Goal: Information Seeking & Learning: Learn about a topic

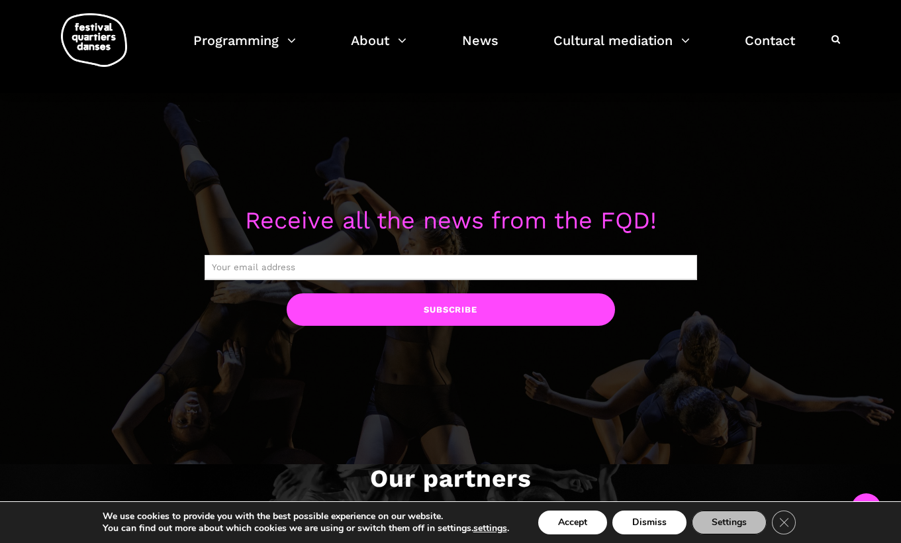
scroll to position [1432, 0]
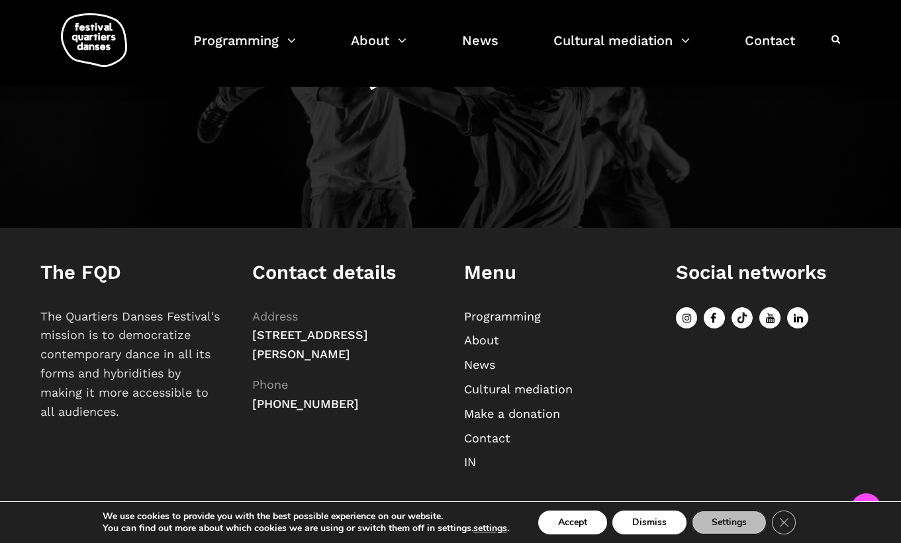
copy font "[STREET_ADDRESS][PERSON_NAME]"
drag, startPoint x: 254, startPoint y: 333, endPoint x: 359, endPoint y: 379, distance: 114.7
click at [359, 379] on p "Address [STREET_ADDRESS][PERSON_NAME] Phone [PHONE_NUMBER]" at bounding box center [344, 360] width 185 height 107
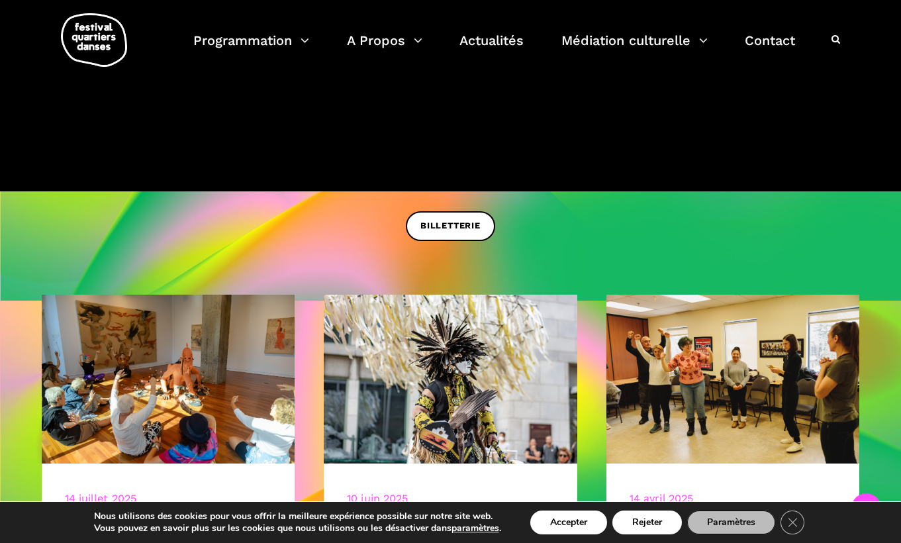
scroll to position [315, 0]
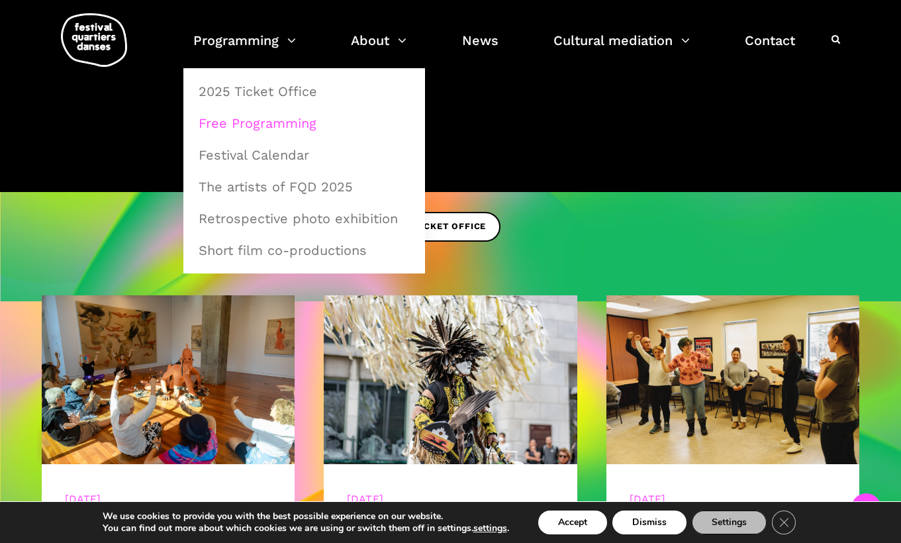
click at [266, 130] on font "Free Programming" at bounding box center [258, 123] width 118 height 16
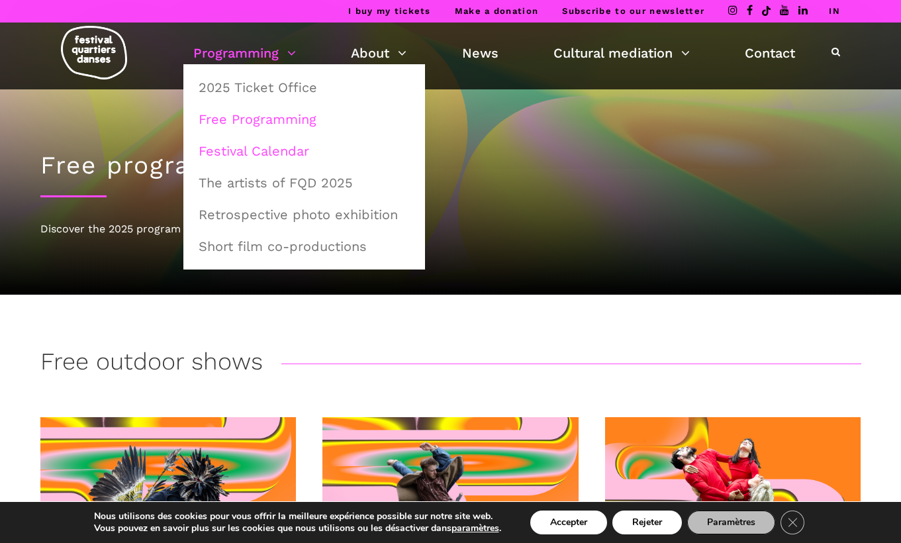
click at [278, 152] on font "Festival Calendar" at bounding box center [254, 151] width 111 height 16
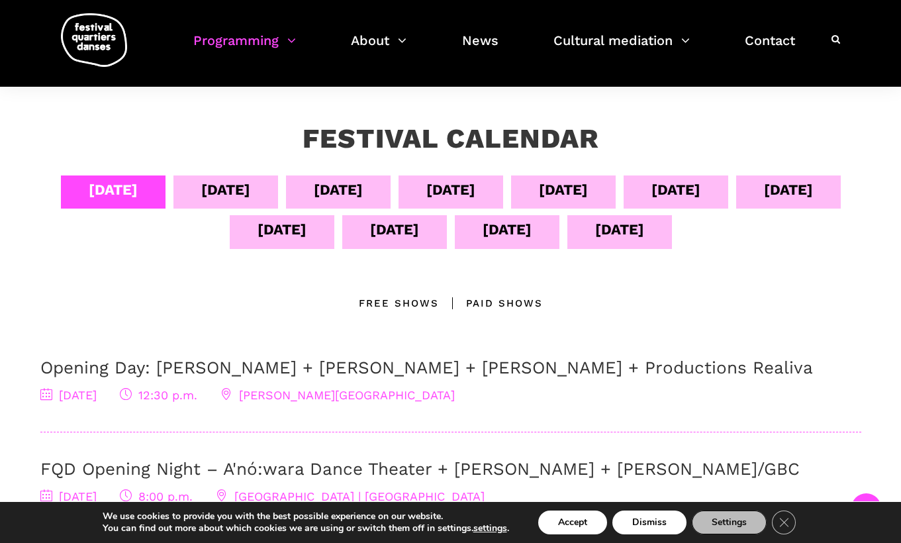
scroll to position [208, 0]
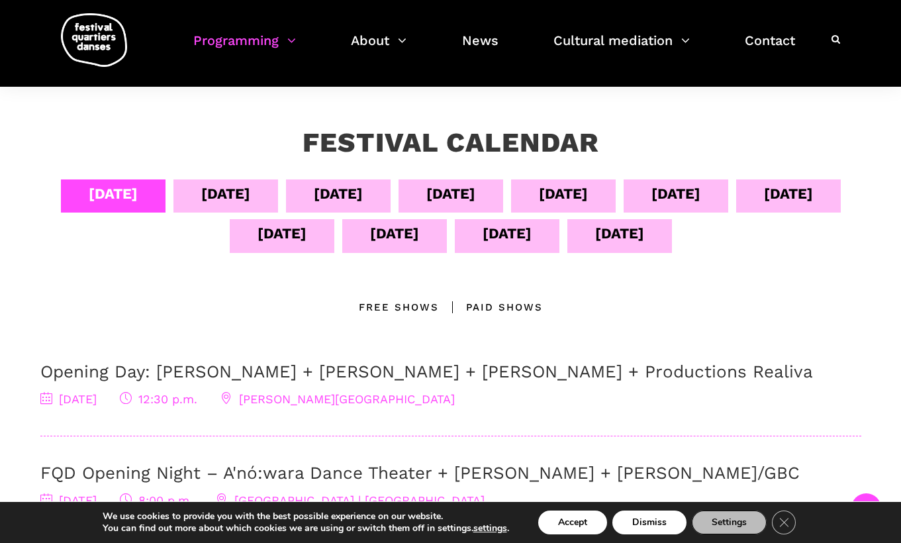
click at [250, 201] on font "[DATE]" at bounding box center [225, 193] width 49 height 17
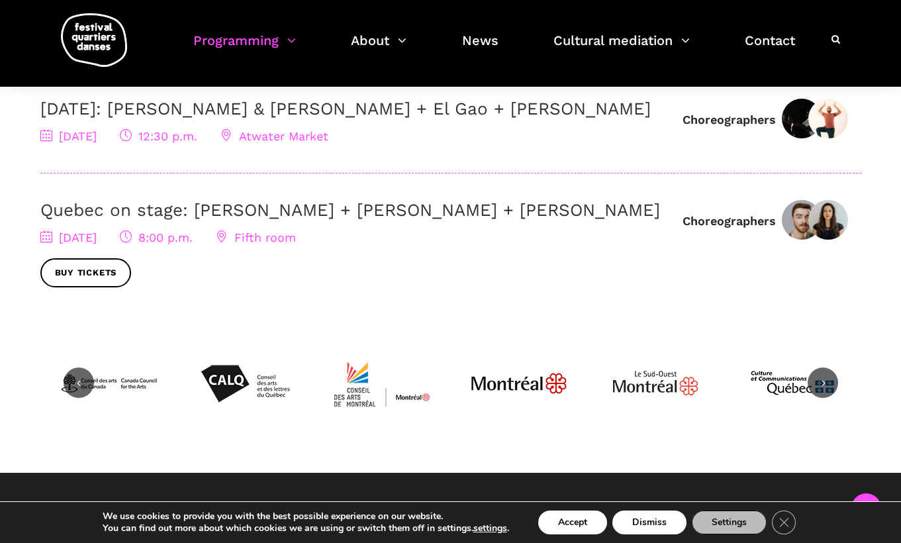
scroll to position [495, 0]
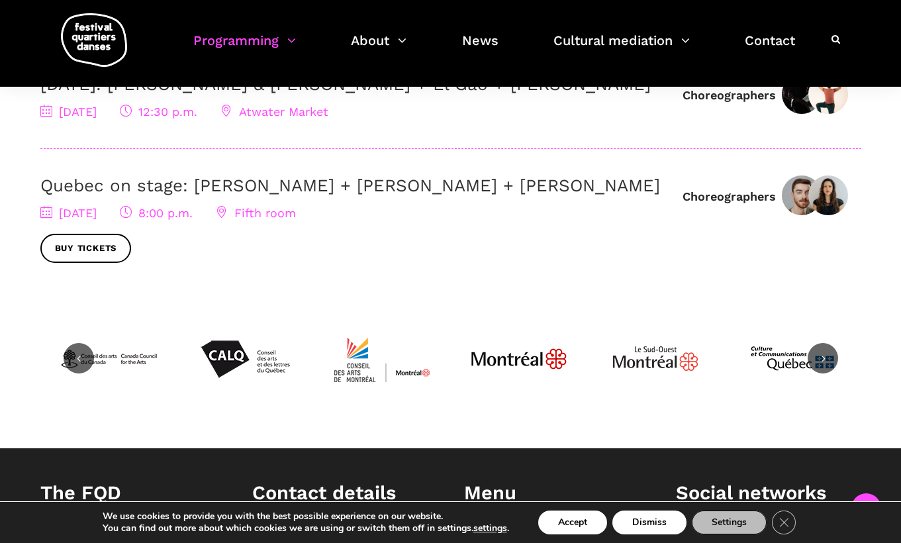
click at [296, 220] on font "Fifth room" at bounding box center [265, 213] width 62 height 14
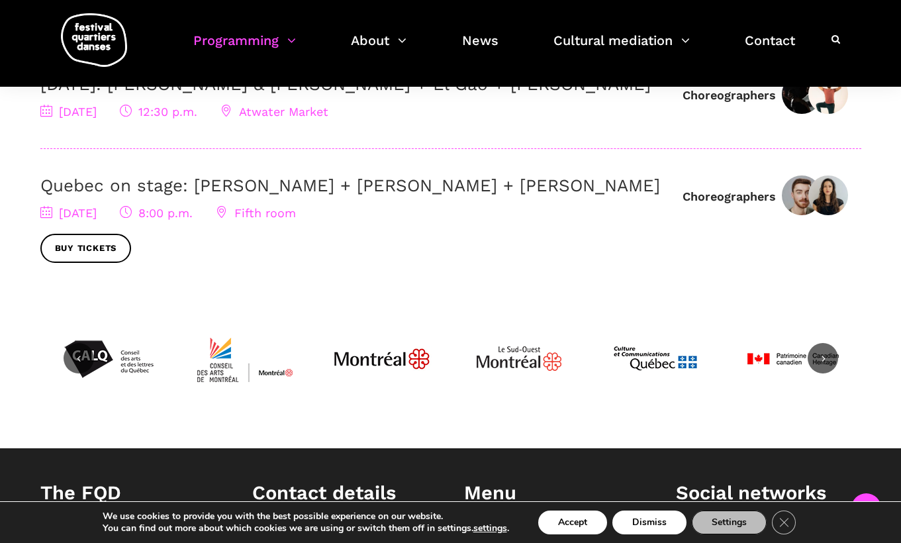
click at [296, 220] on font "Fifth room" at bounding box center [265, 213] width 62 height 14
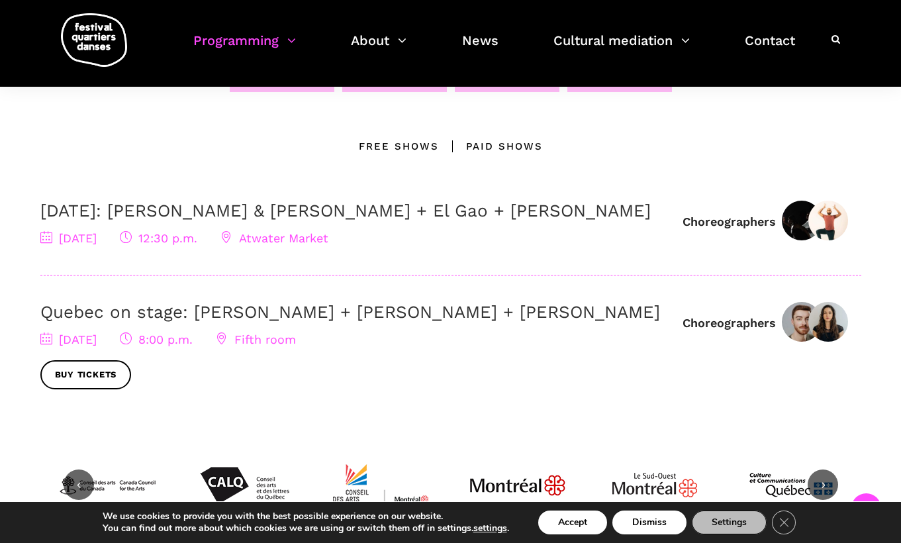
scroll to position [306, 0]
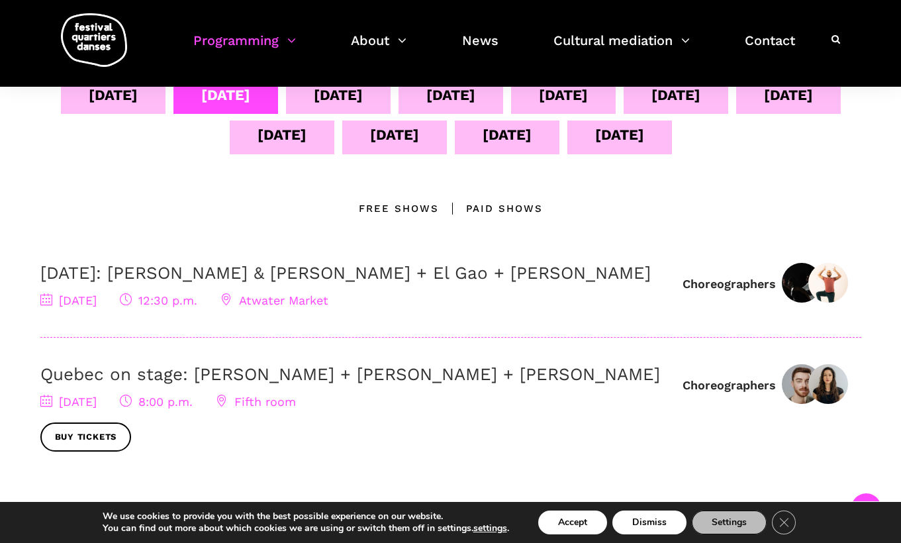
click at [363, 97] on font "[DATE]" at bounding box center [338, 95] width 49 height 17
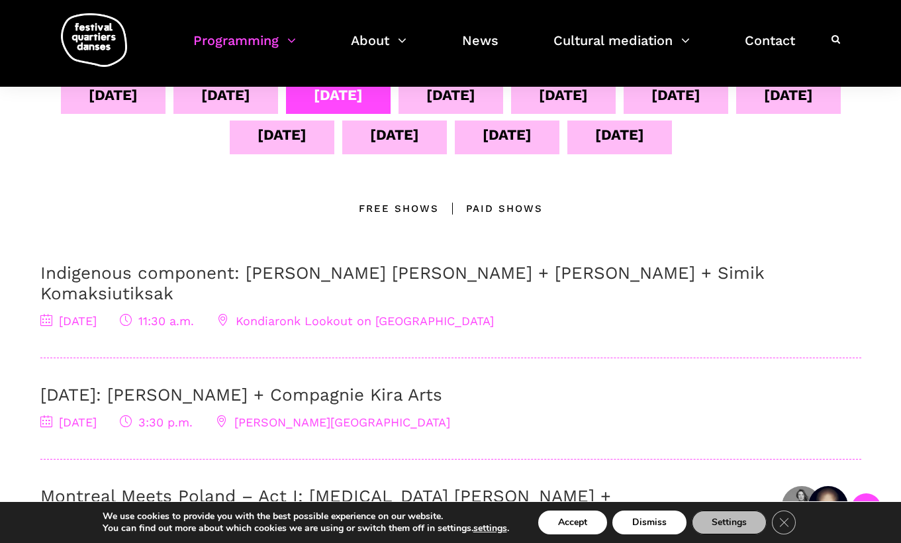
click at [447, 328] on font "Kondiaronk Lookout on Mount Royal" at bounding box center [365, 321] width 258 height 14
drag, startPoint x: 529, startPoint y: 341, endPoint x: 315, endPoint y: 339, distance: 213.8
click at [315, 331] on div "September 6, 2025 11:30 a.m. Kondiaronk Lookout on Mount Royal" at bounding box center [450, 321] width 821 height 19
click at [475, 97] on font "September 7" at bounding box center [450, 95] width 49 height 17
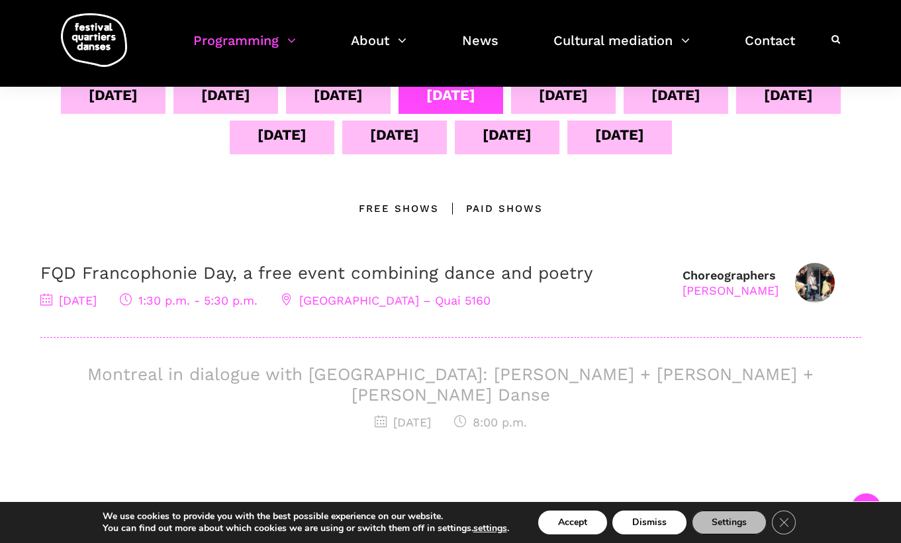
click at [457, 307] on font "Verdun Cultural Center – Quai 5160" at bounding box center [394, 300] width 191 height 14
drag, startPoint x: 589, startPoint y: 342, endPoint x: 373, endPoint y: 340, distance: 216.4
click at [373, 310] on div "September 7, 2025 1:30 p.m. - 5:30 p.m. Verdun Cultural Center – Quai 5160" at bounding box center [354, 300] width 629 height 19
copy font "Verdun Cultural Center – Quai 5160"
click at [588, 100] on font "September 8" at bounding box center [563, 95] width 49 height 17
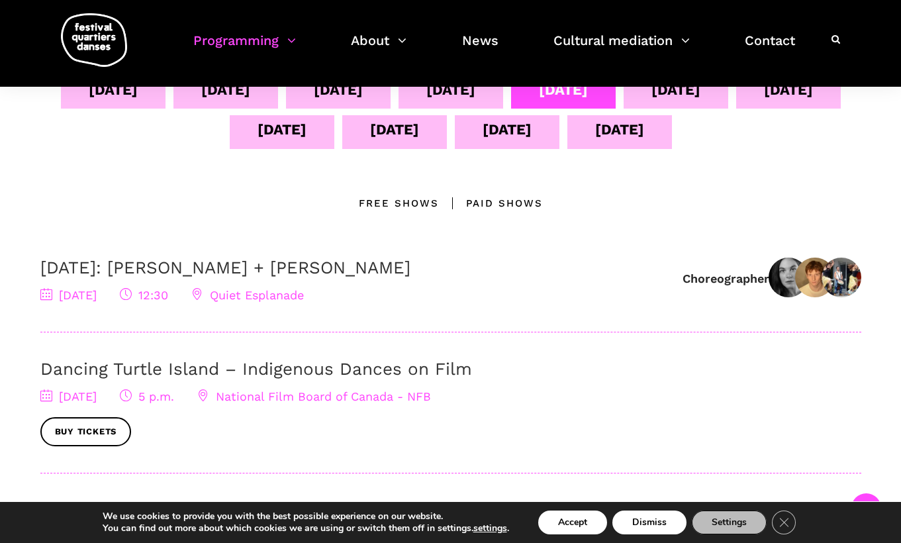
scroll to position [313, 0]
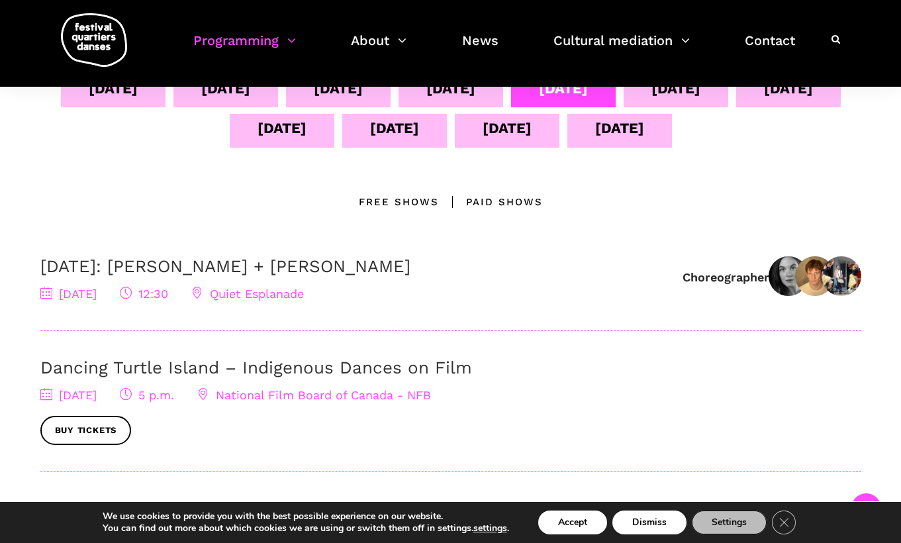
click at [304, 300] on font "Quiet Esplanade" at bounding box center [257, 294] width 94 height 14
copy font "Quiet Esplanade"
drag, startPoint x: 398, startPoint y: 332, endPoint x: 283, endPoint y: 332, distance: 115.8
click at [283, 304] on div "September 8, 2025 12:30 Quiet Esplanade" at bounding box center [354, 294] width 629 height 19
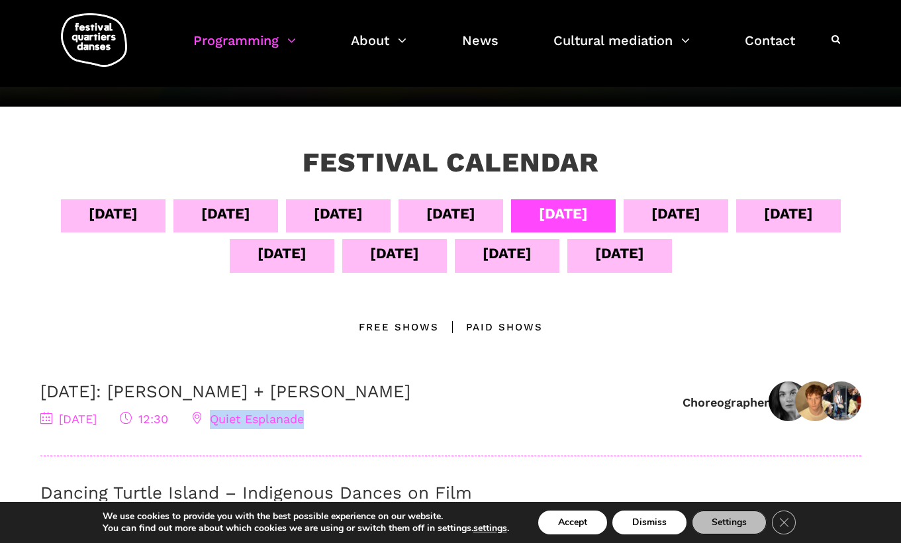
scroll to position [189, 0]
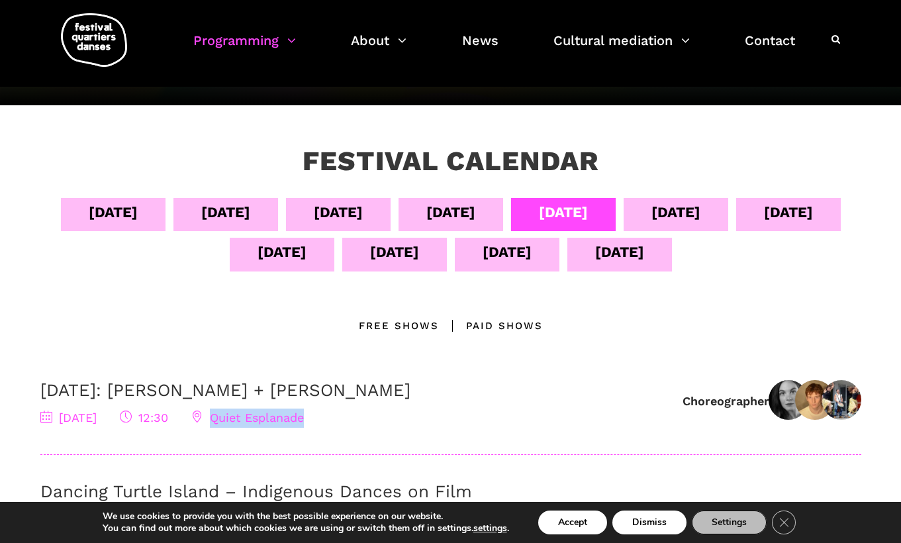
click at [651, 220] on font "September 9" at bounding box center [675, 212] width 49 height 17
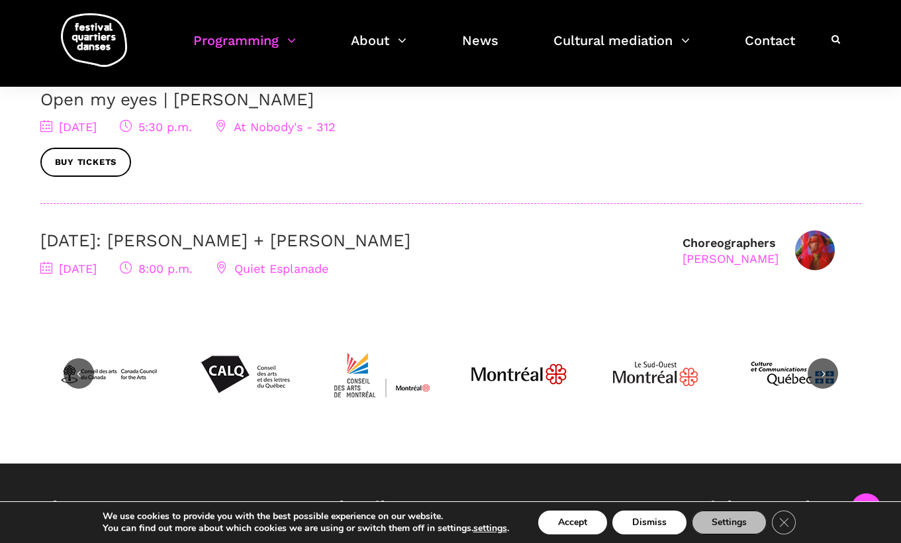
scroll to position [481, 0]
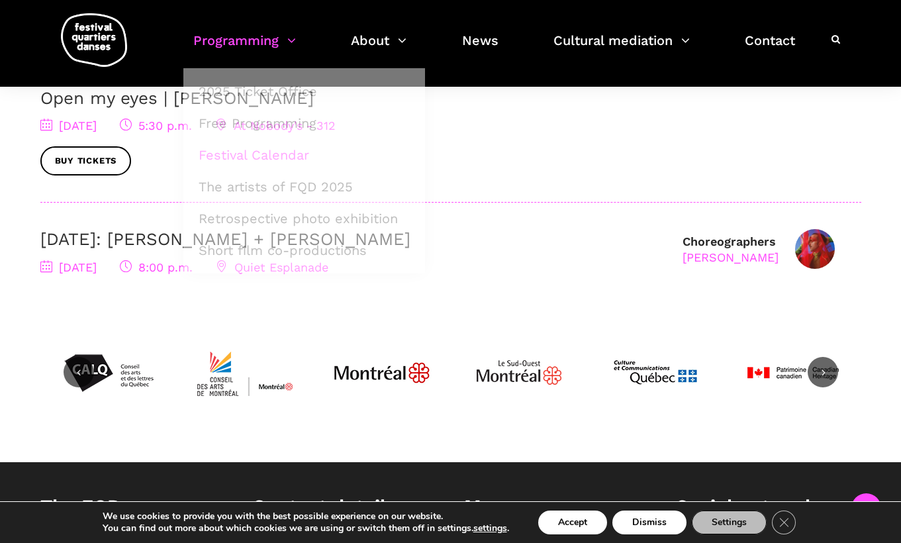
click at [506, 277] on div "September 9, 2025 8:00 p.m. Quiet Esplanade" at bounding box center [354, 267] width 629 height 19
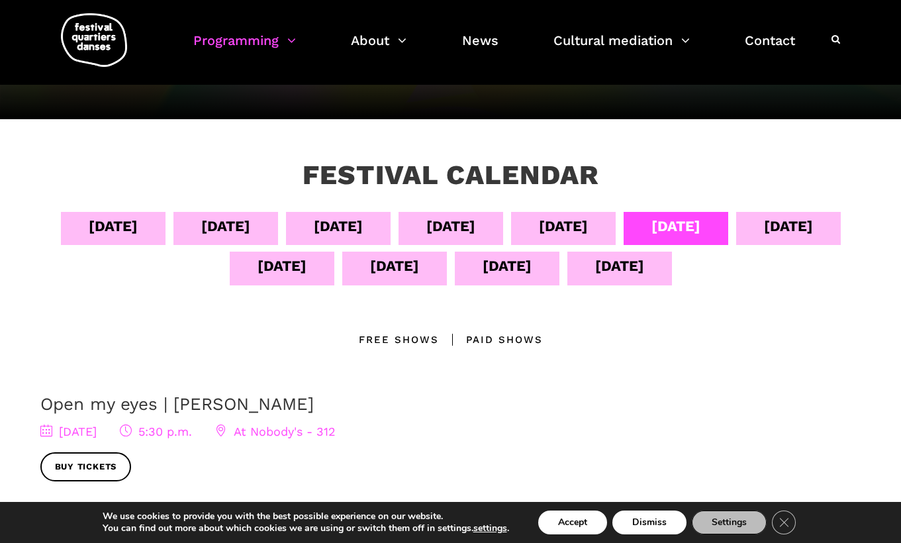
scroll to position [0, 0]
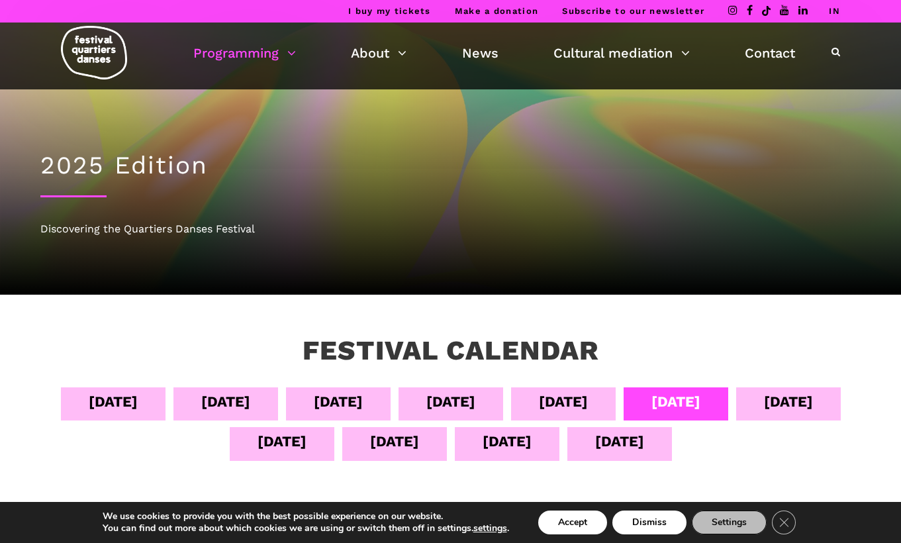
click at [764, 410] on font "September 10" at bounding box center [788, 401] width 49 height 17
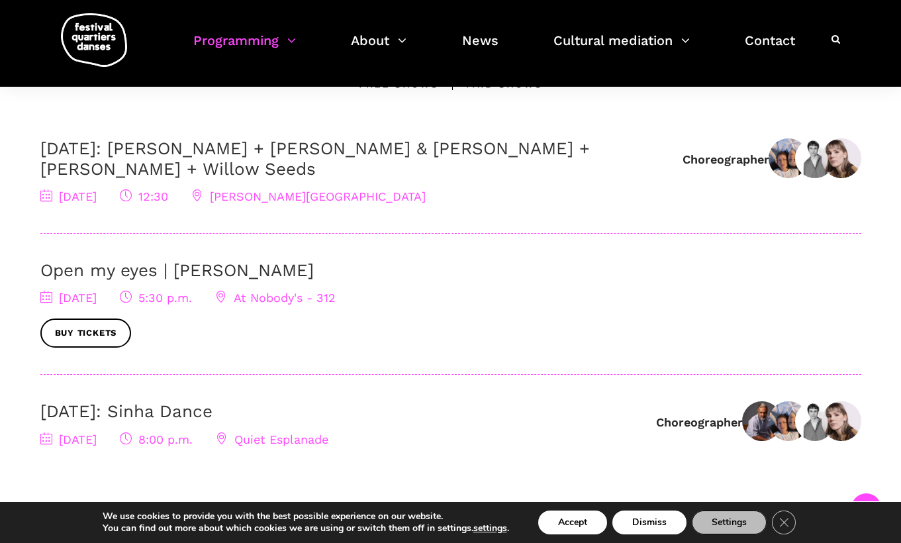
scroll to position [492, 0]
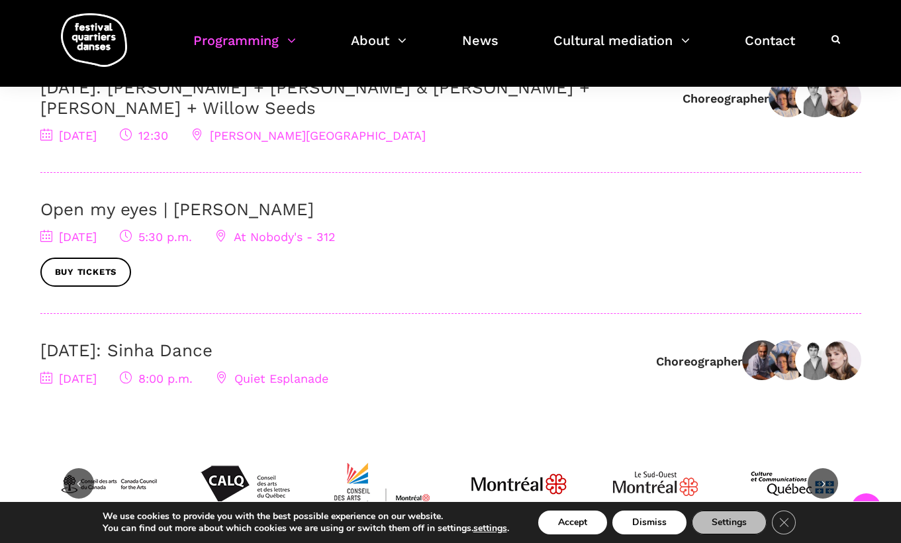
click at [415, 389] on div "September 10, 2025 8:00 p.m. Quiet Esplanade" at bounding box center [341, 378] width 602 height 19
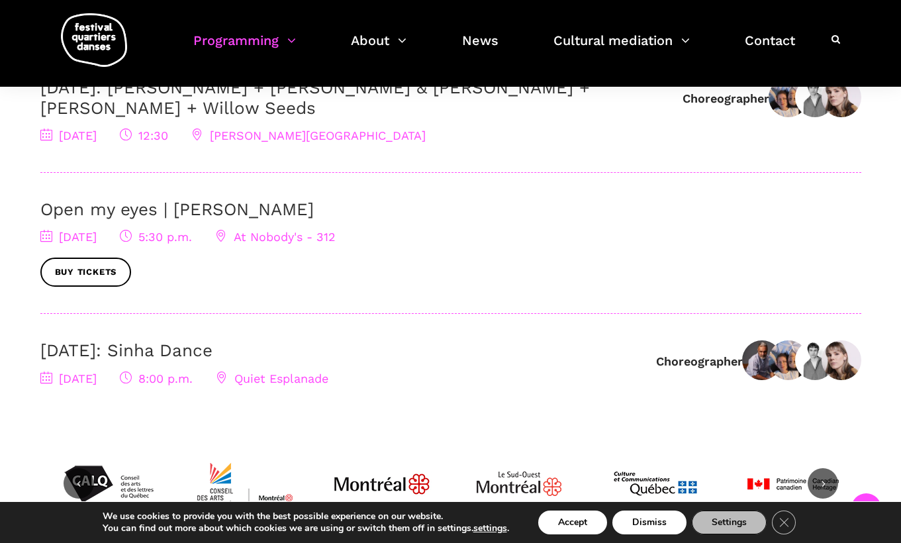
click at [328, 385] on font "Quiet Esplanade" at bounding box center [281, 378] width 94 height 14
click at [212, 360] on font "September 10: Sinha Dance" at bounding box center [126, 350] width 172 height 20
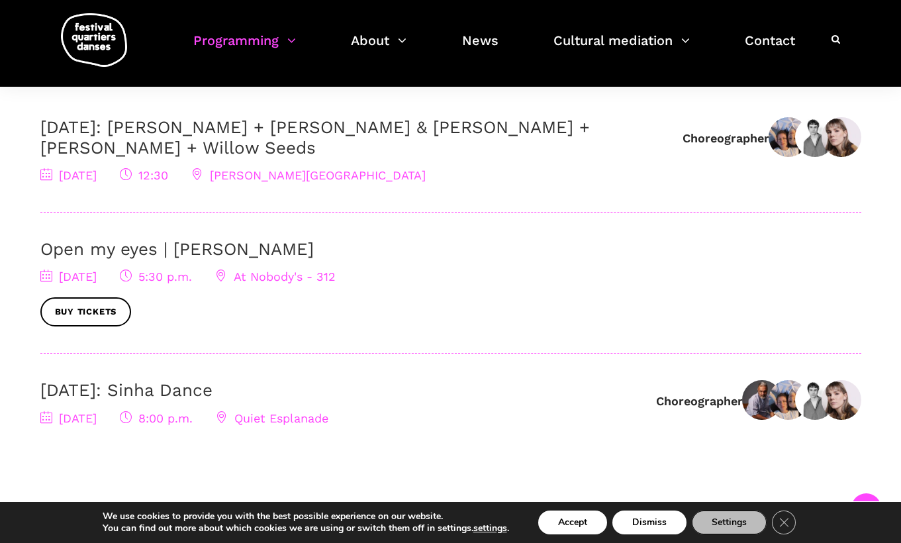
scroll to position [0, 0]
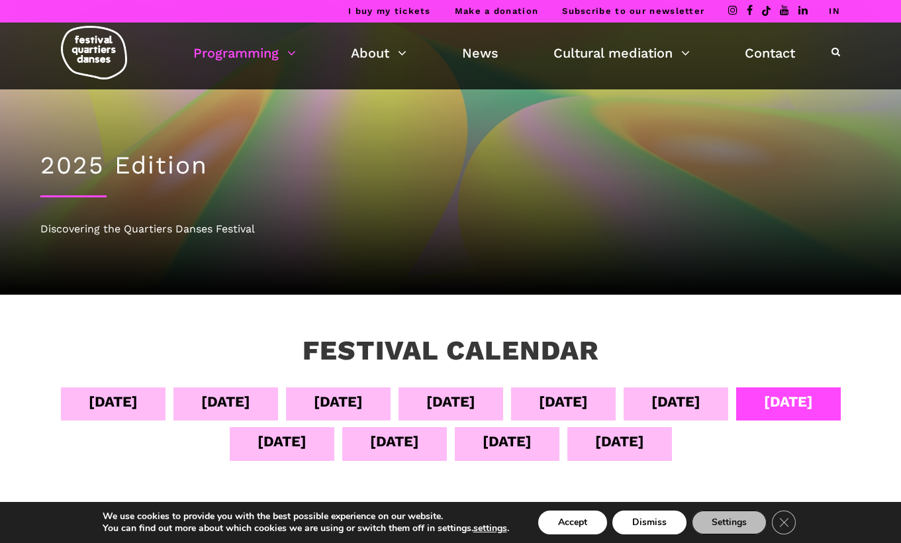
click at [306, 434] on font "September 11" at bounding box center [281, 441] width 49 height 17
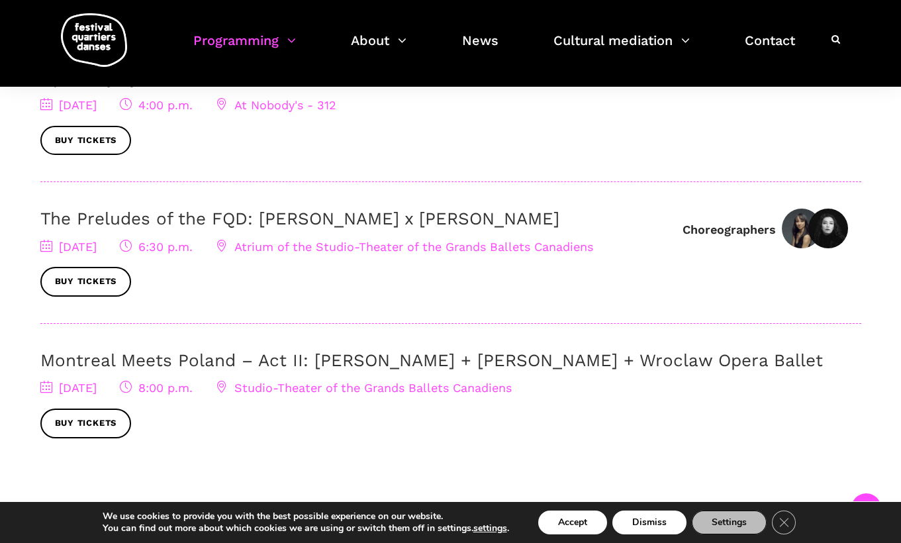
scroll to position [504, 0]
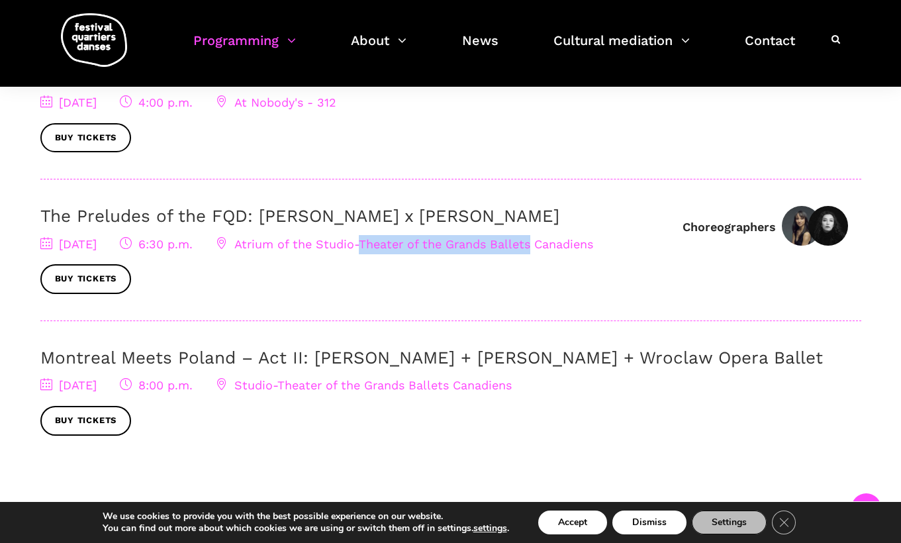
drag, startPoint x: 621, startPoint y: 283, endPoint x: 433, endPoint y: 281, distance: 188.0
click at [433, 281] on div "September 11, 2025 6:30 p.m. Atrium of the Studio-Theater of the Grands Ballets…" at bounding box center [354, 265] width 629 height 60
copy font "Theater of the Grands Ballets"
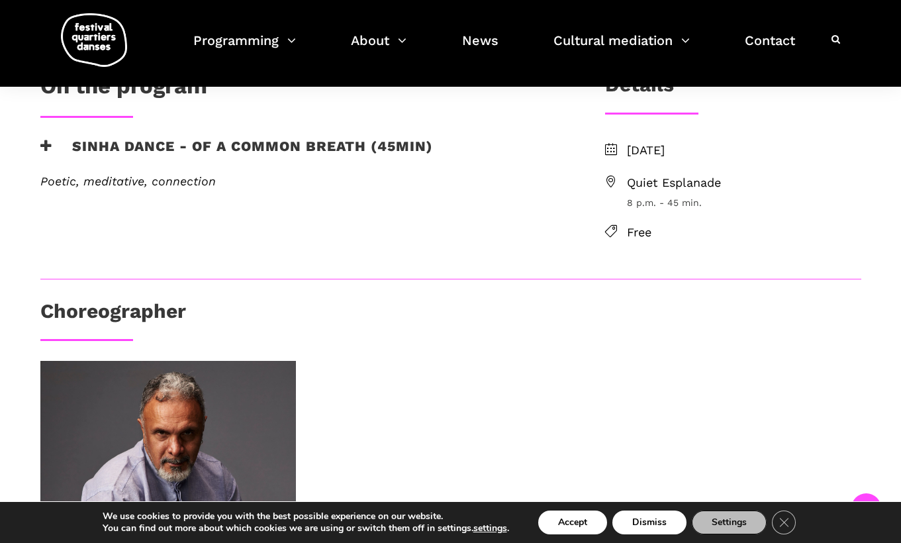
scroll to position [320, 0]
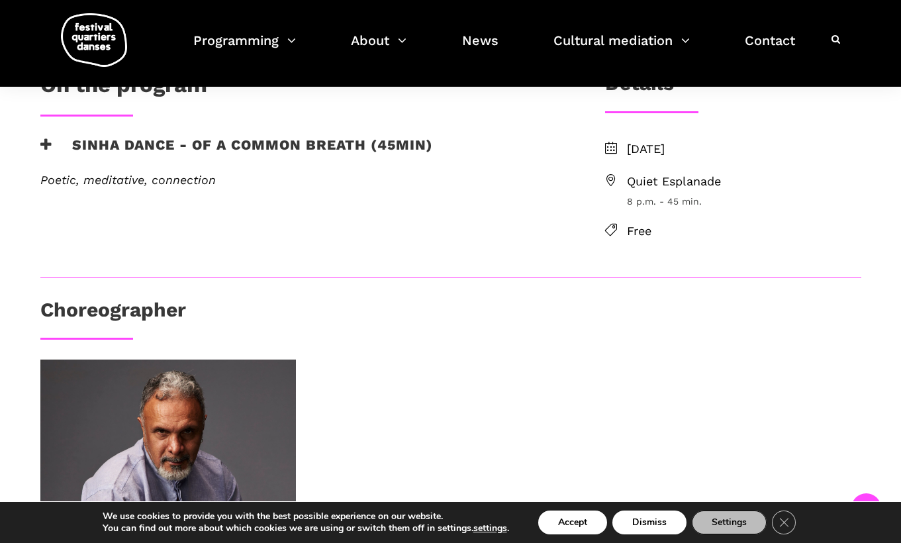
click at [631, 178] on font "Quiet Esplanade" at bounding box center [674, 181] width 94 height 14
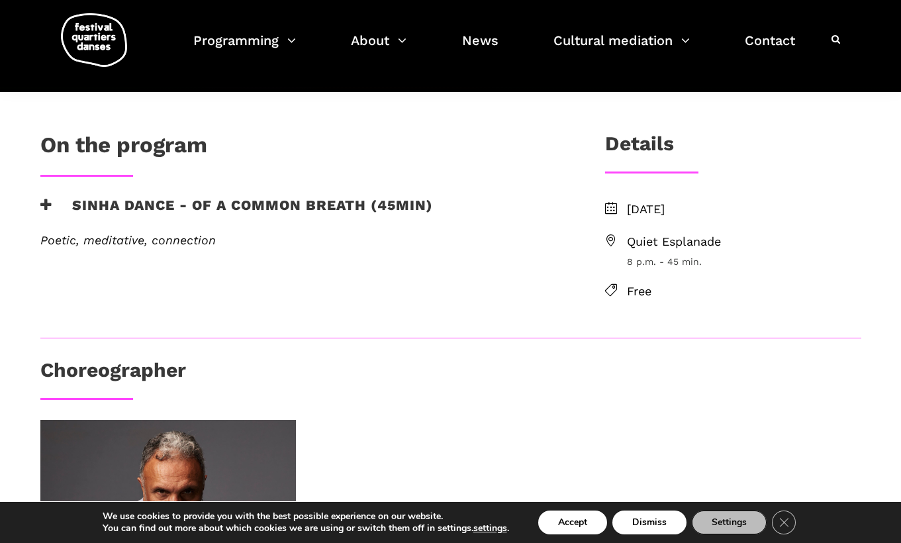
scroll to position [158, 0]
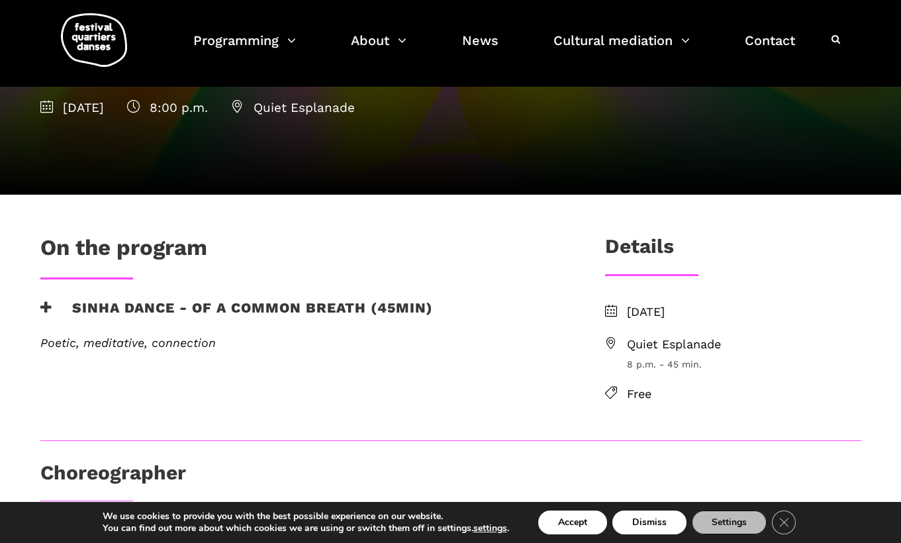
click at [672, 341] on font "Quiet Esplanade" at bounding box center [674, 344] width 94 height 14
click at [725, 359] on span "8 p.m. - 45 min." at bounding box center [744, 364] width 234 height 15
click at [717, 352] on span "Quiet Esplanade" at bounding box center [744, 344] width 234 height 19
